Goal: Navigation & Orientation: Find specific page/section

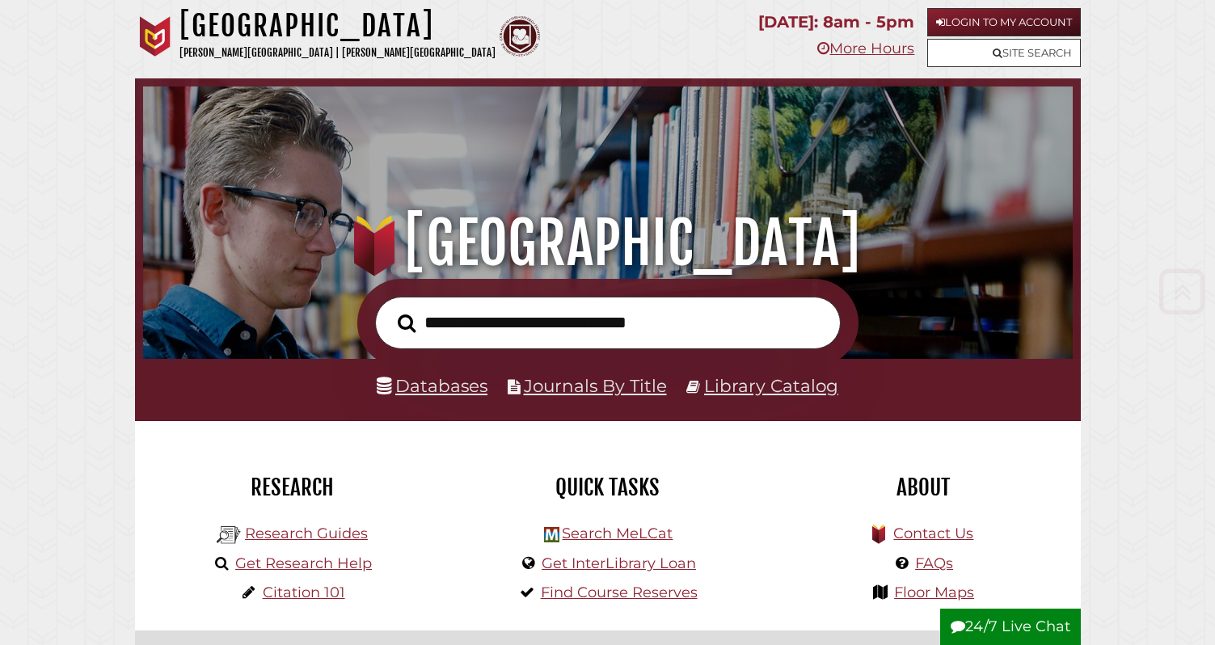
scroll to position [1661, 0]
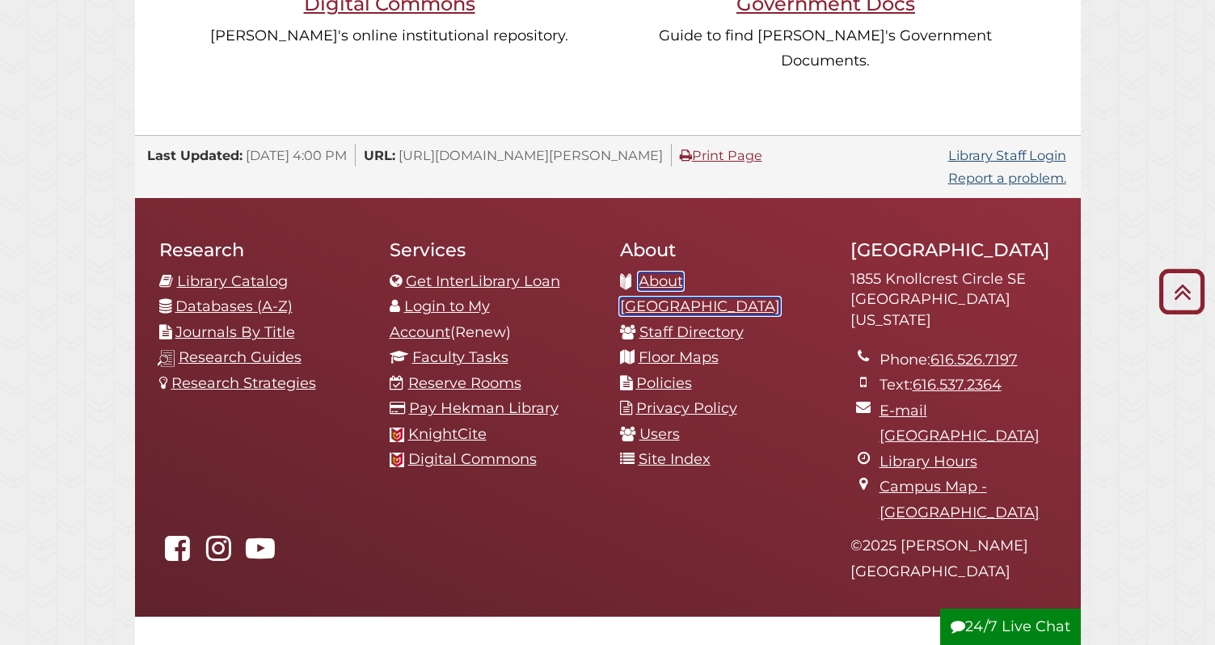
click at [686, 272] on link "About [GEOGRAPHIC_DATA]" at bounding box center [700, 294] width 160 height 44
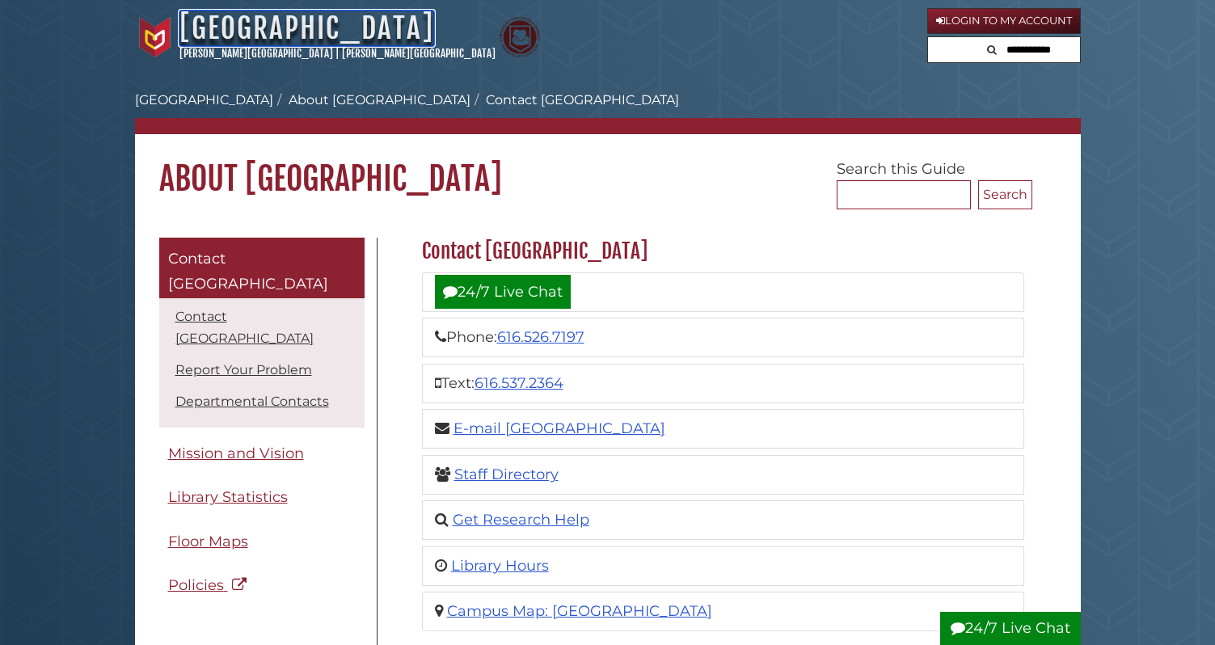
click at [227, 40] on link "[GEOGRAPHIC_DATA]" at bounding box center [306, 29] width 255 height 36
